Goal: Book appointment/travel/reservation

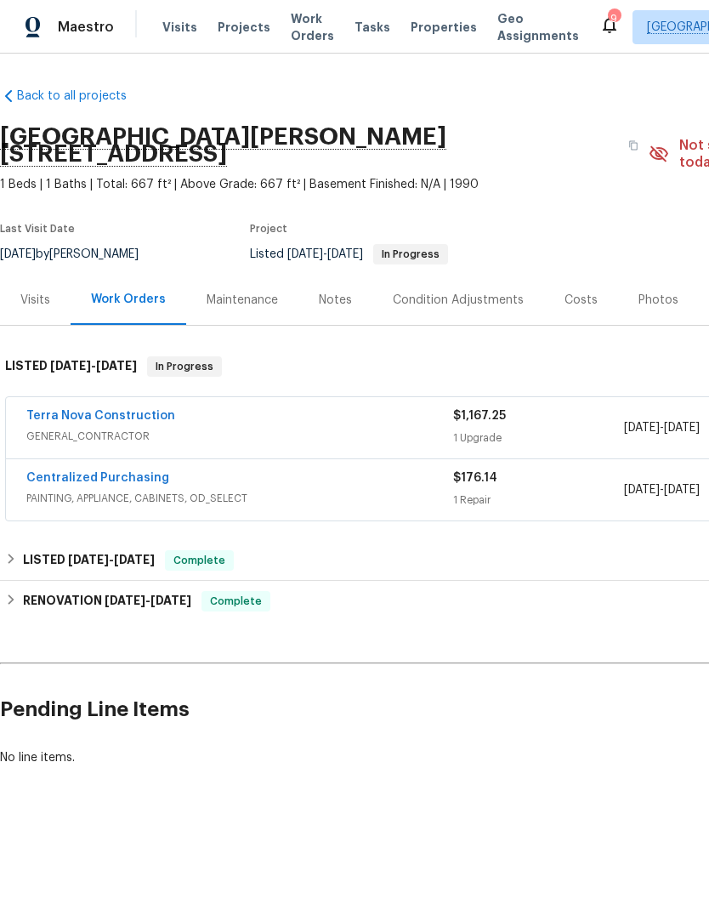
click at [415, 24] on span "Properties" at bounding box center [444, 27] width 66 height 17
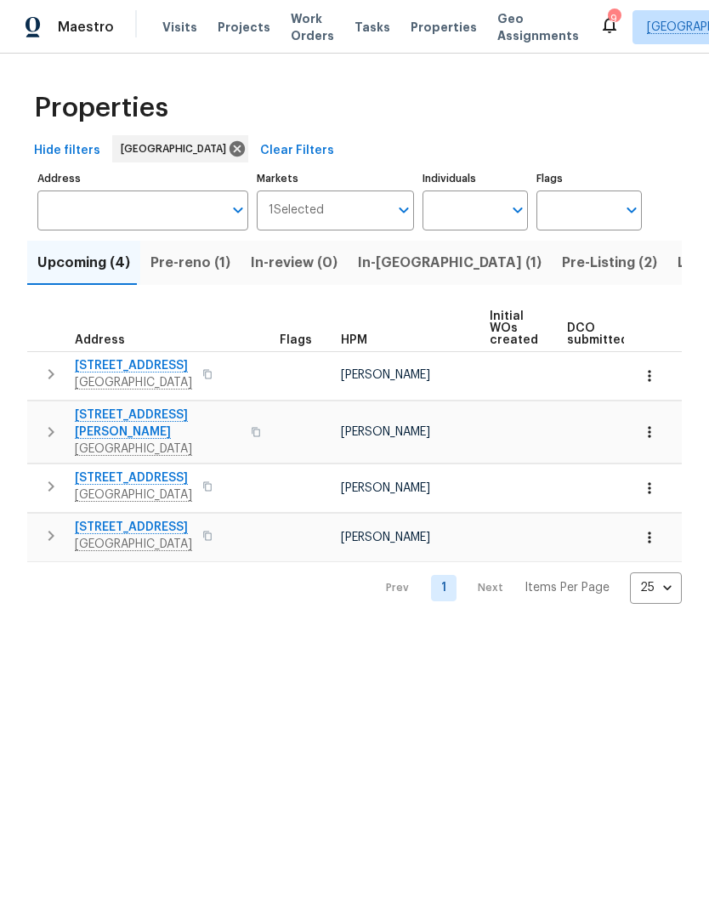
click at [182, 33] on span "Visits" at bounding box center [179, 27] width 35 height 17
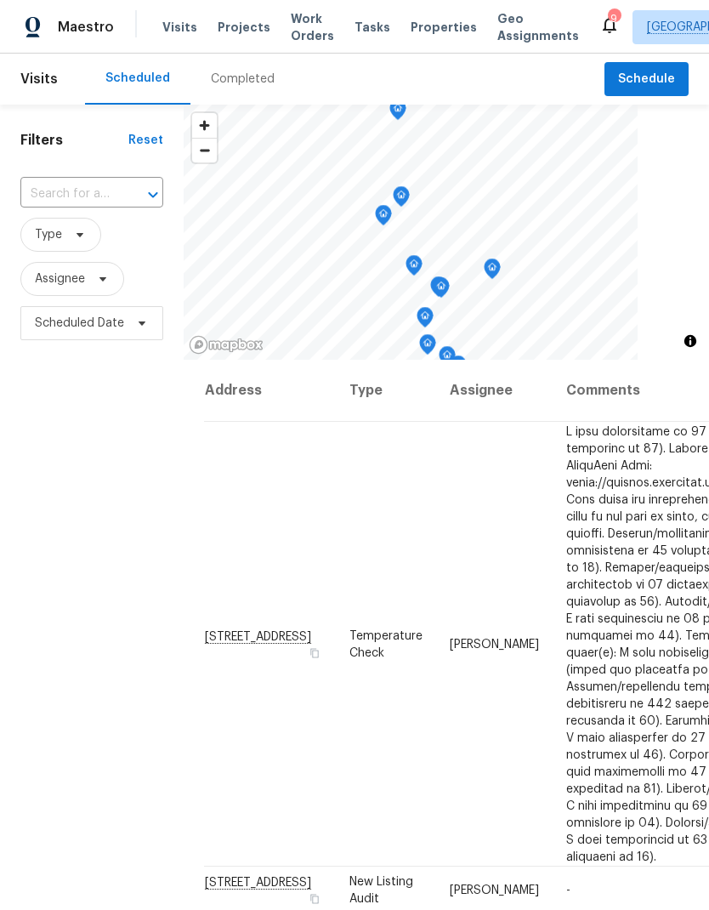
click at [75, 201] on input "text" at bounding box center [67, 194] width 95 height 26
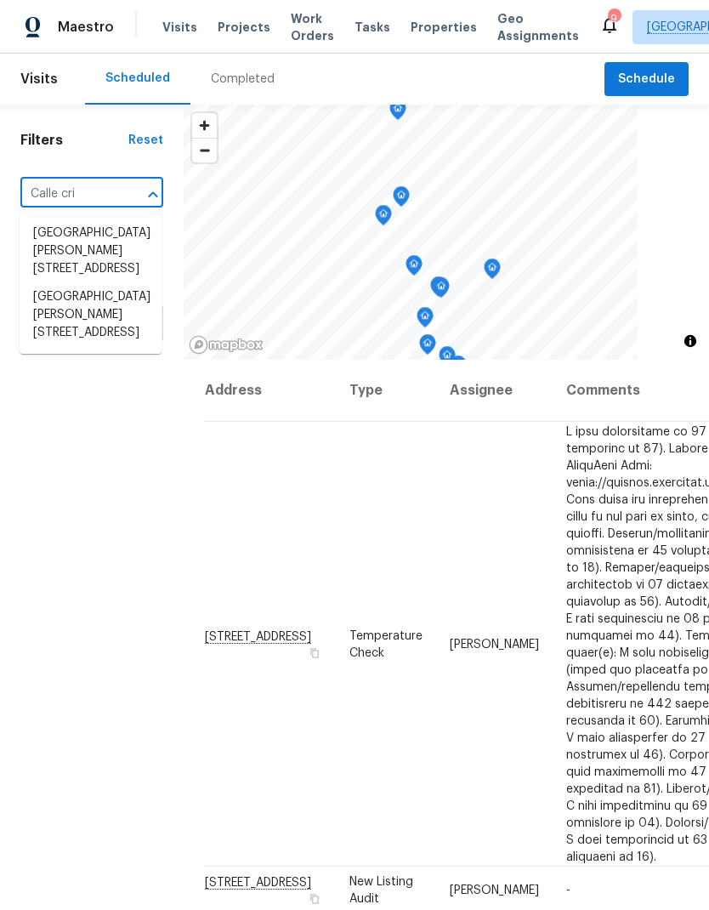
type input "[PERSON_NAME]"
click at [69, 326] on li "[GEOGRAPHIC_DATA][PERSON_NAME][STREET_ADDRESS]" at bounding box center [91, 315] width 142 height 65
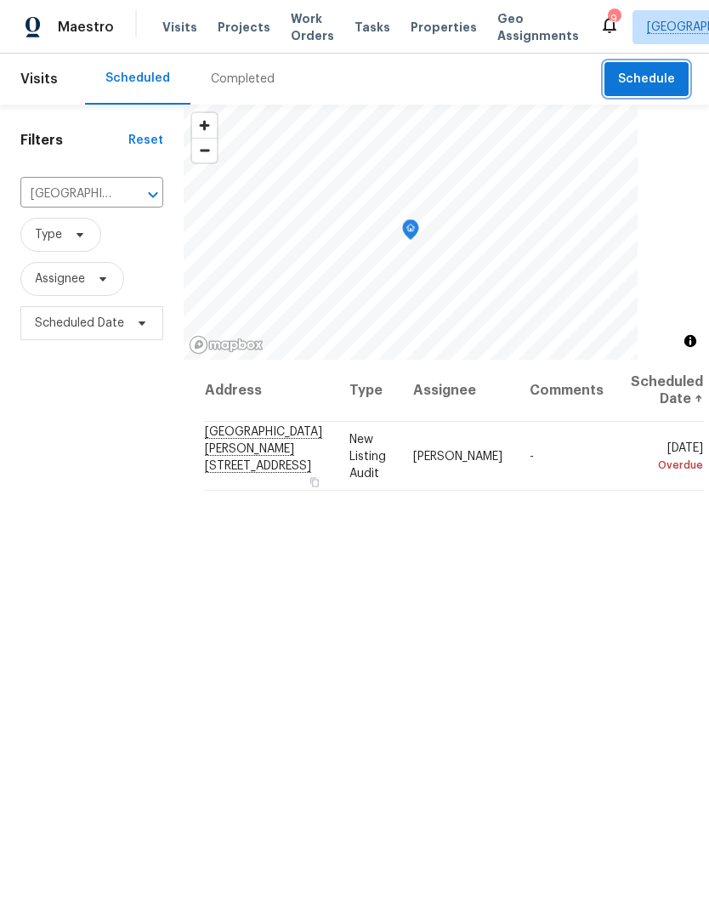
click at [650, 68] on button "Schedule" at bounding box center [646, 79] width 84 height 35
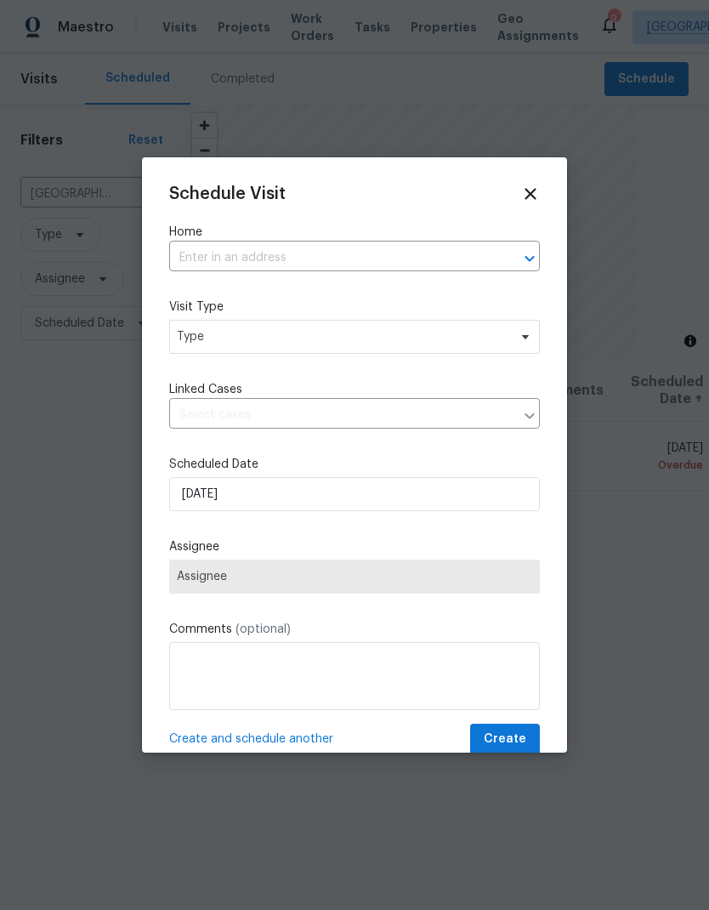
click at [221, 257] on input "text" at bounding box center [330, 258] width 323 height 26
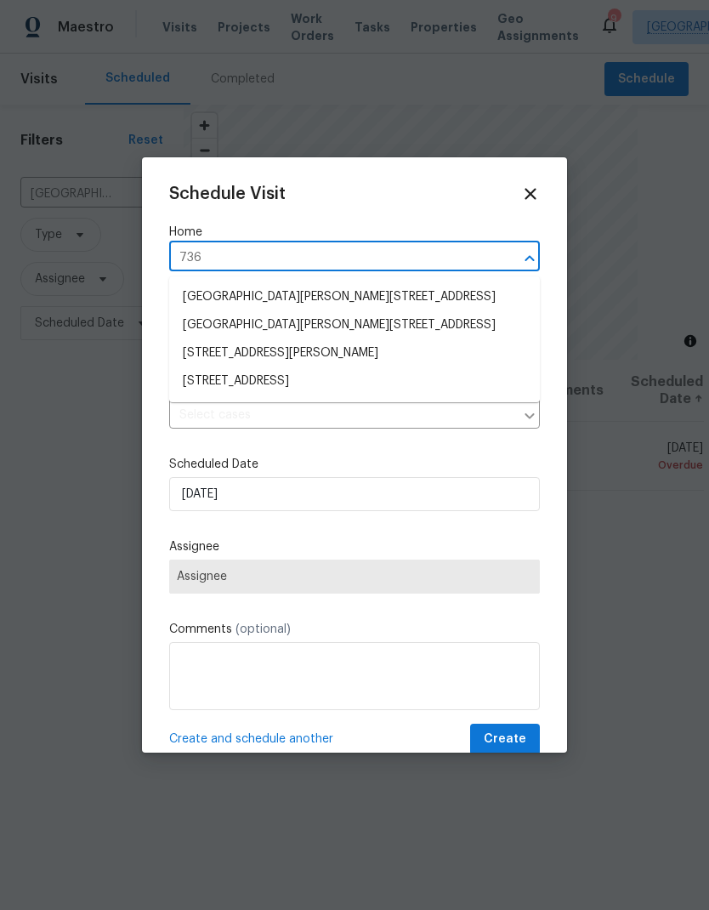
type input "7365"
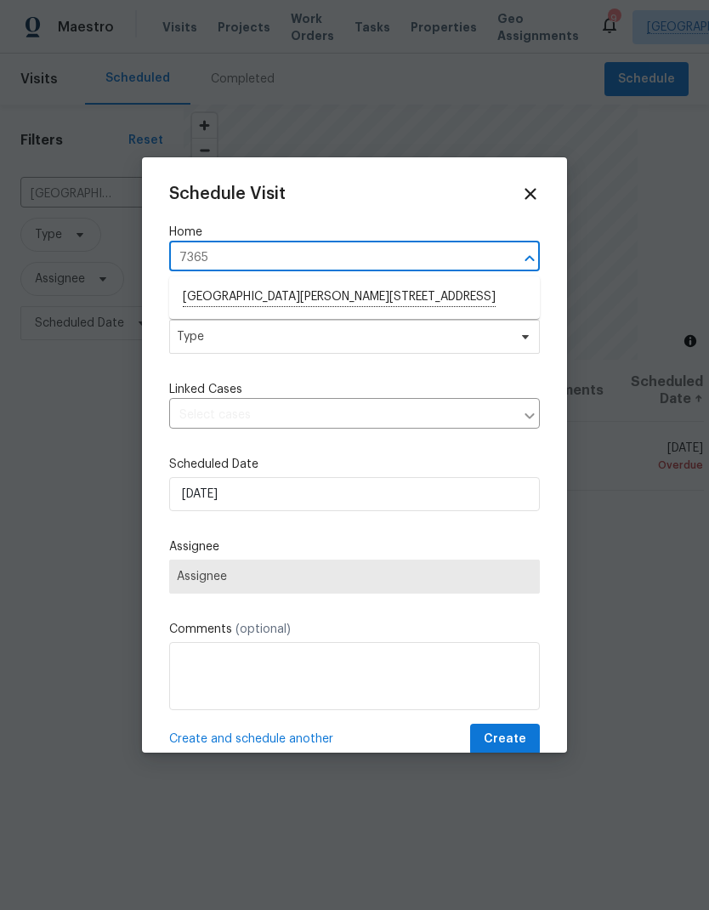
click at [219, 292] on li "[GEOGRAPHIC_DATA][PERSON_NAME][STREET_ADDRESS]" at bounding box center [354, 297] width 371 height 29
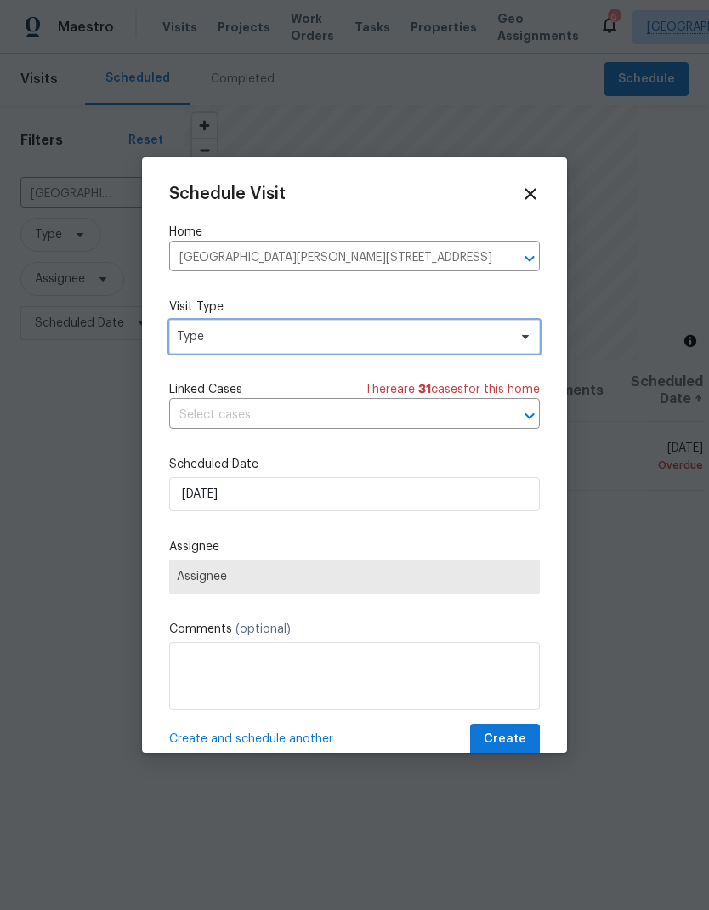
click at [199, 330] on span "Type" at bounding box center [342, 336] width 331 height 17
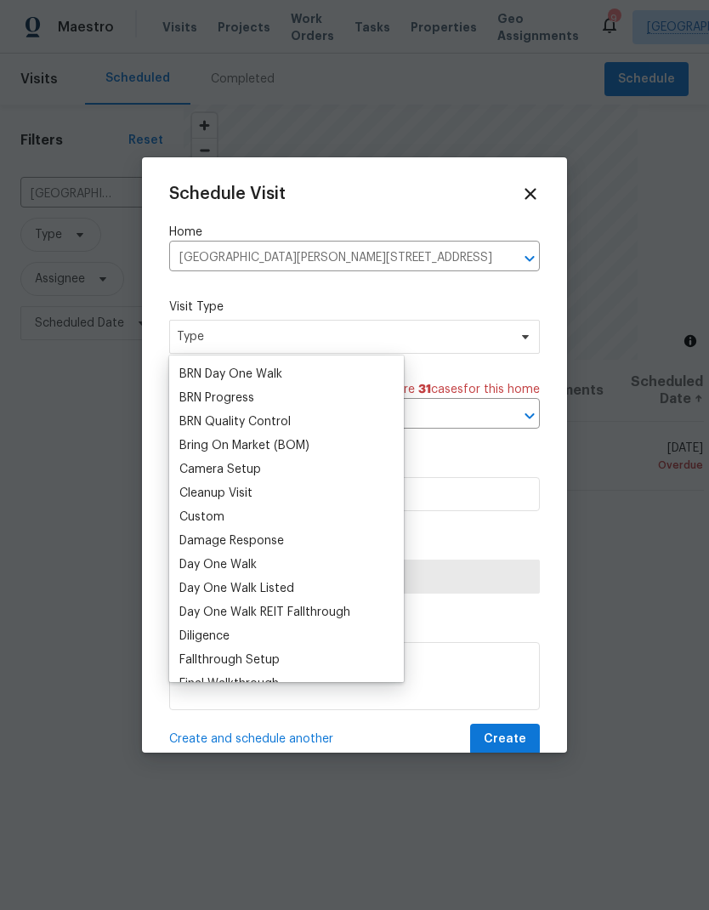
scroll to position [120, 0]
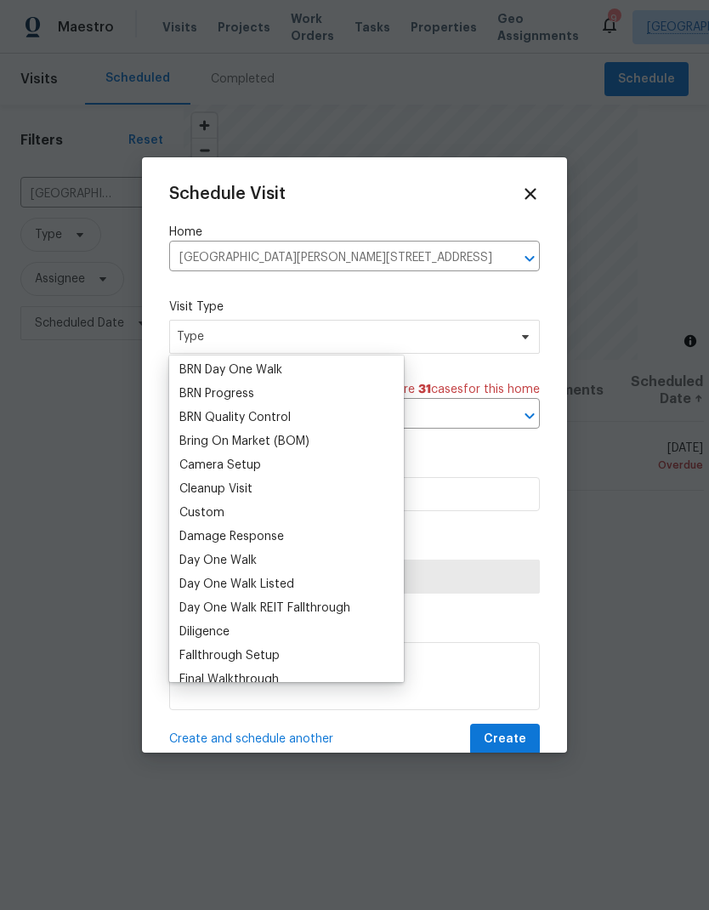
click at [198, 519] on div "Custom" at bounding box center [201, 512] width 45 height 17
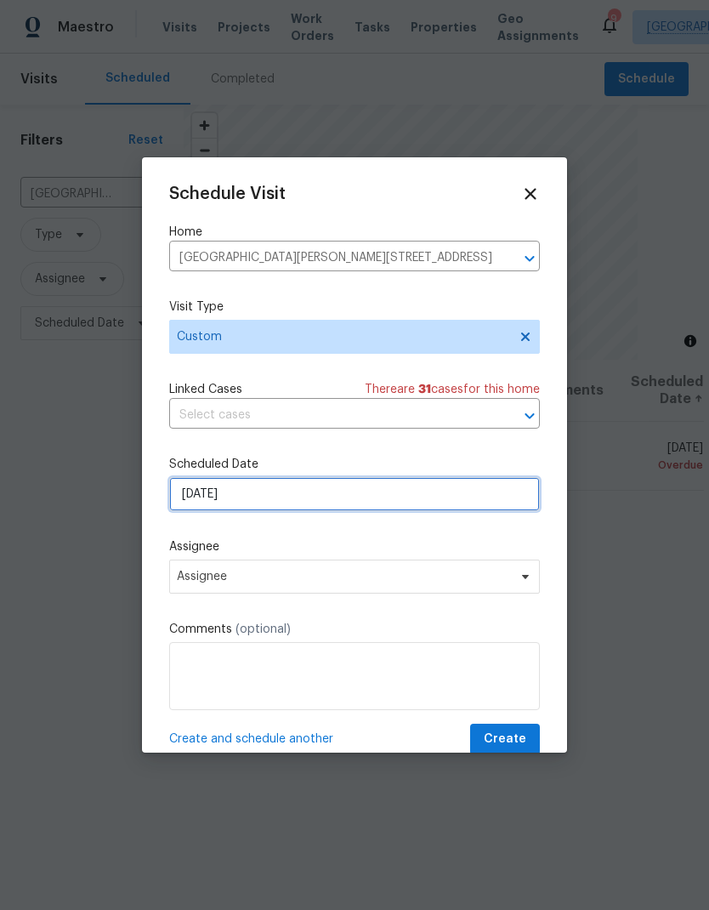
click at [255, 495] on input "[DATE]" at bounding box center [354, 494] width 371 height 34
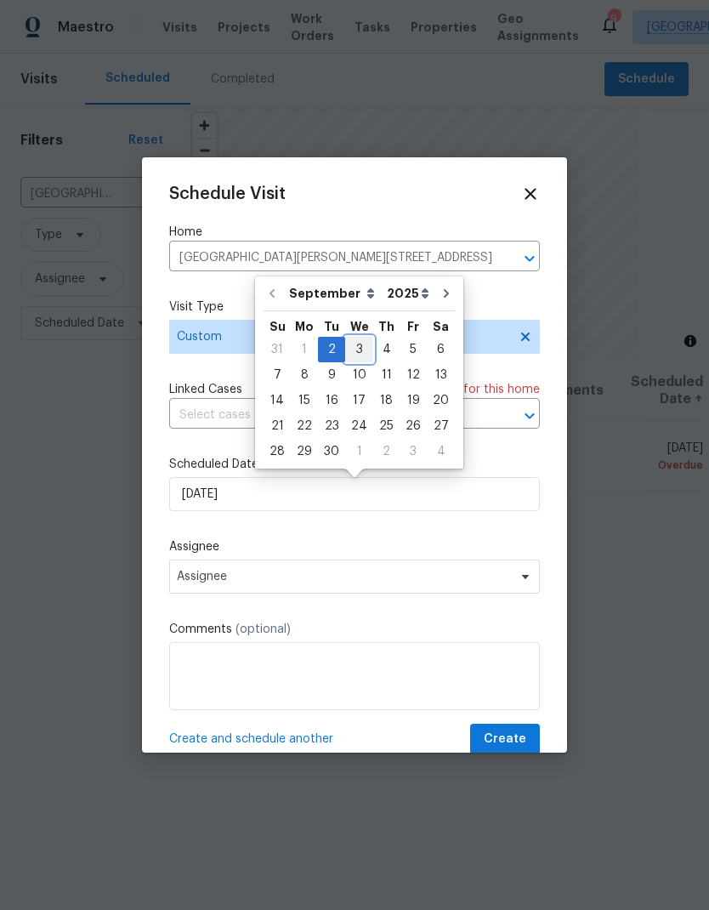
click at [347, 343] on div "3" at bounding box center [359, 350] width 28 height 24
type input "[DATE]"
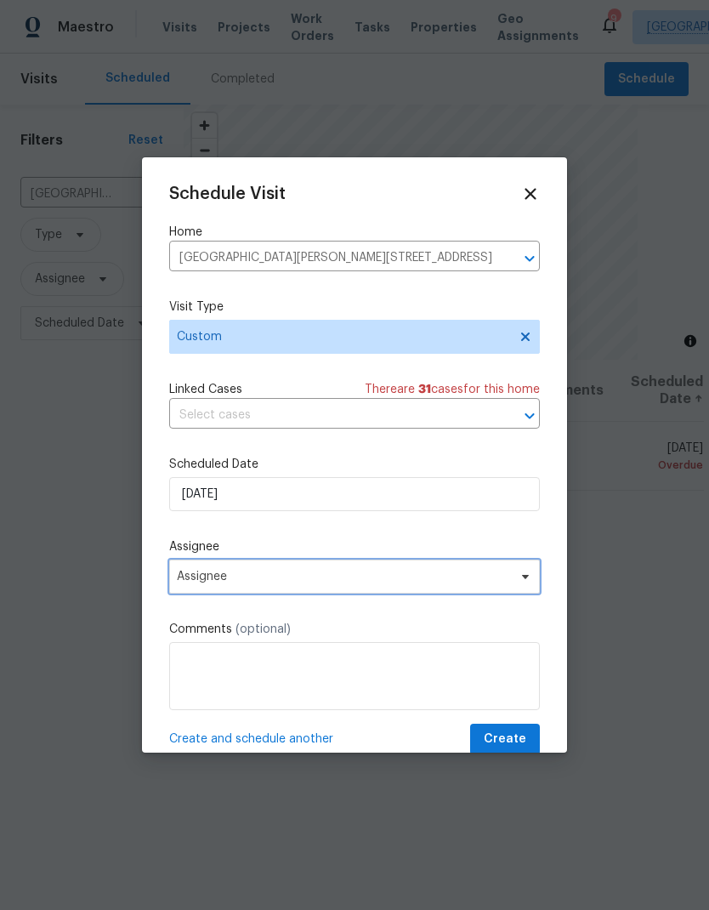
click at [217, 565] on span "Assignee" at bounding box center [354, 576] width 371 height 34
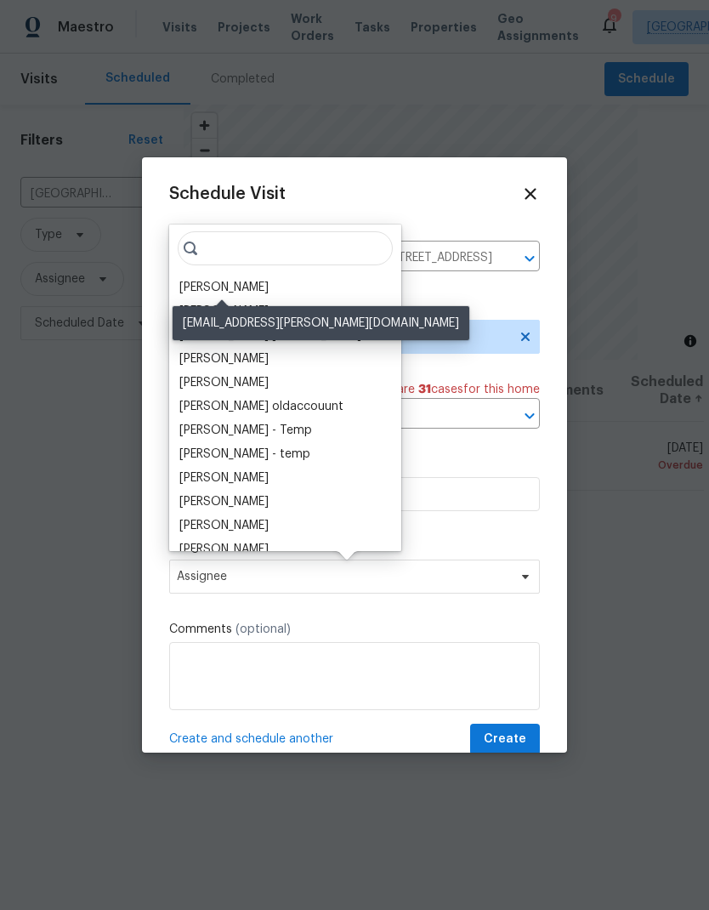
click at [192, 281] on div "[PERSON_NAME]" at bounding box center [223, 287] width 89 height 17
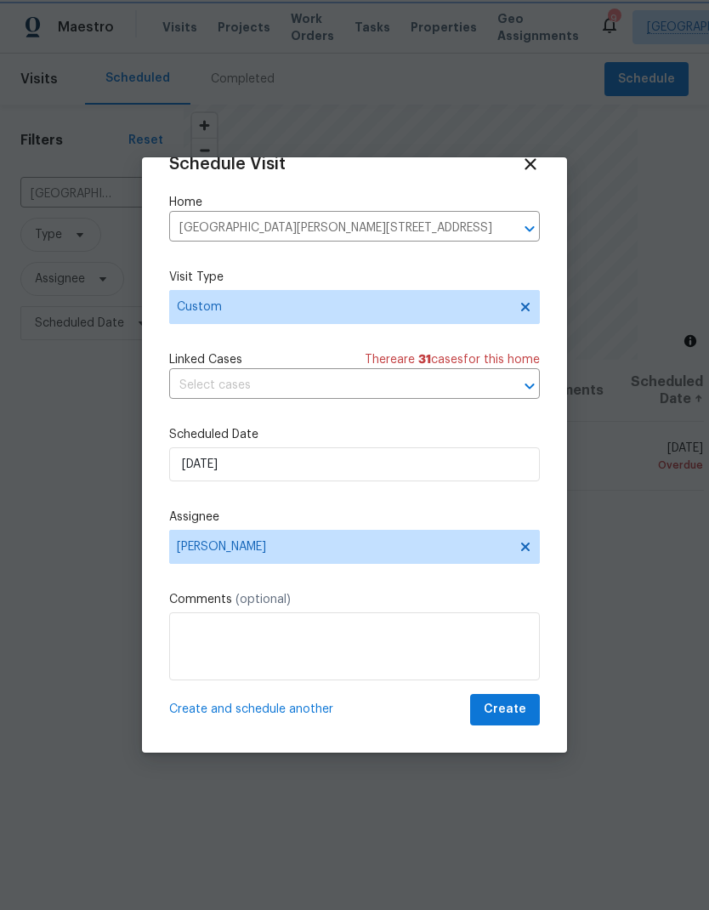
scroll to position [33, 0]
click at [236, 657] on textarea at bounding box center [354, 646] width 371 height 68
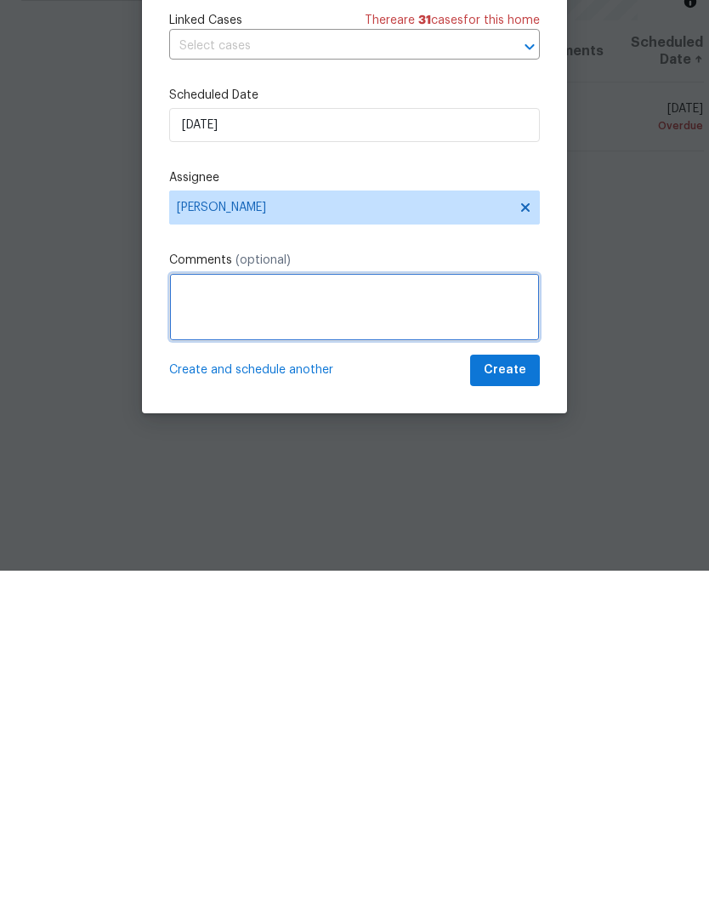
type textarea "Q"
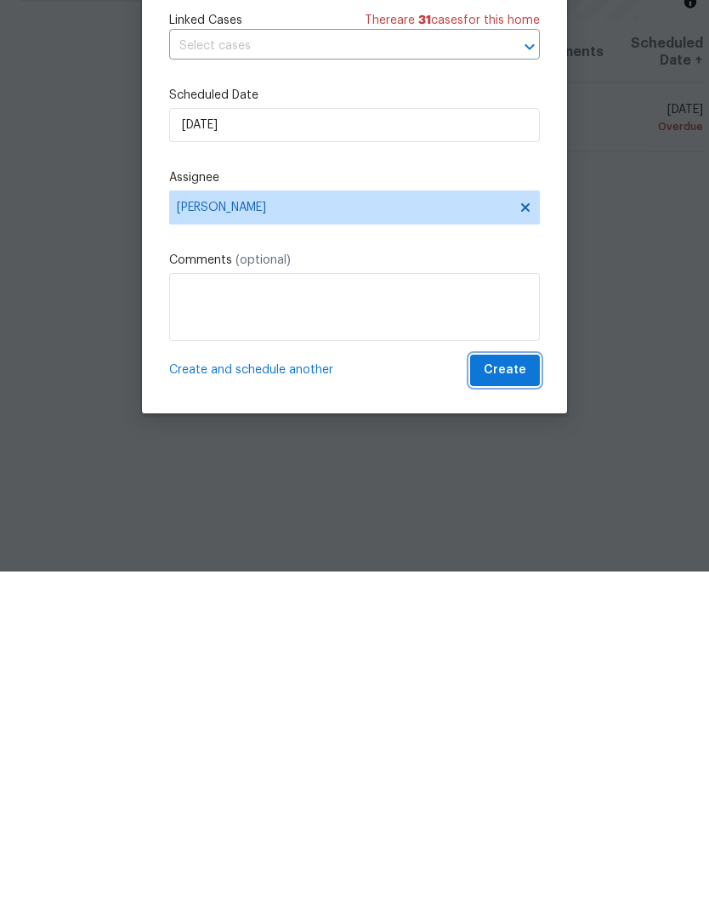
click at [500, 699] on span "Create" at bounding box center [505, 709] width 43 height 21
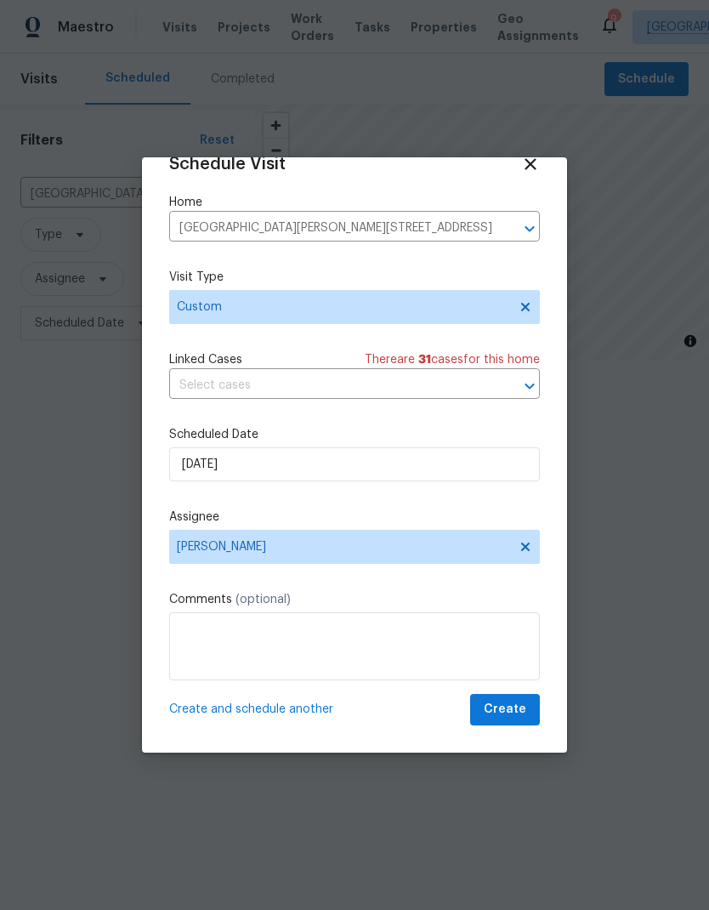
scroll to position [0, 0]
